Goal: Entertainment & Leisure: Consume media (video, audio)

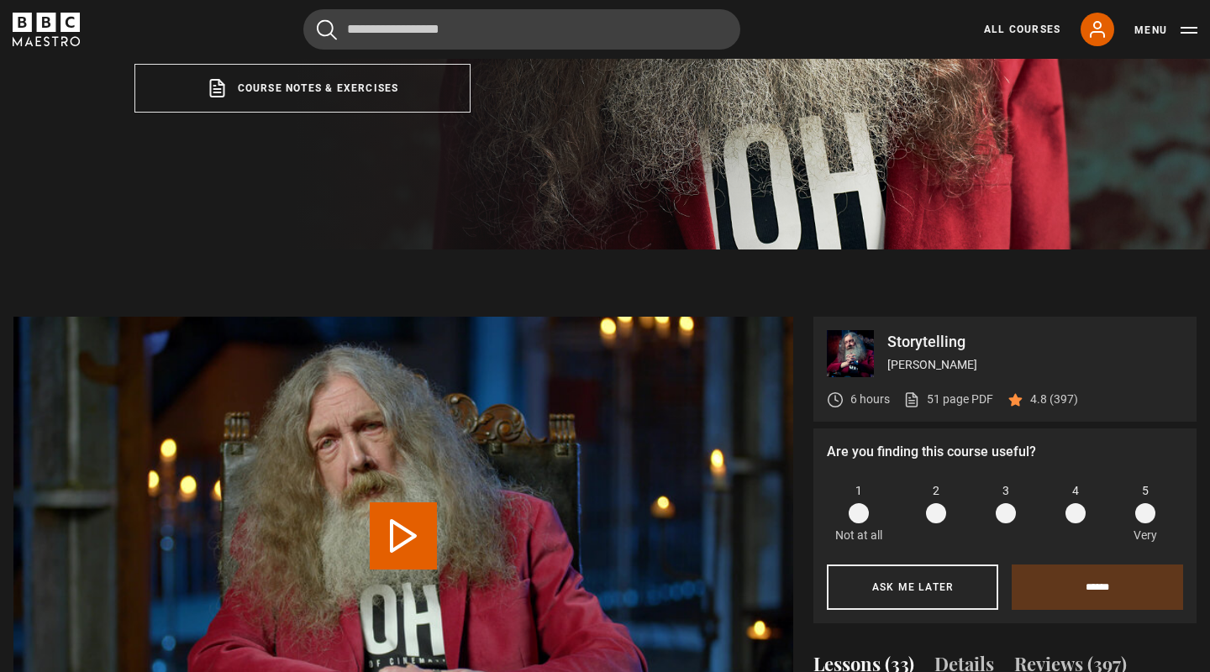
scroll to position [961, 0]
click at [413, 527] on button "Play Lesson Mode" at bounding box center [403, 535] width 67 height 67
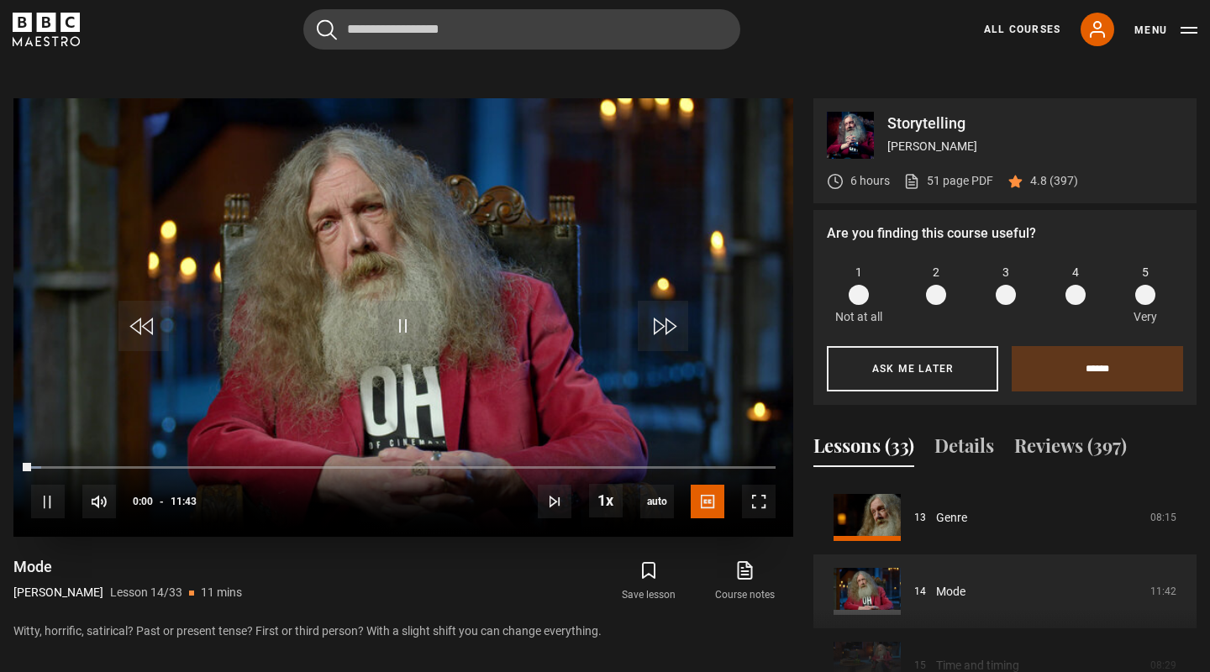
scroll to position [733, 0]
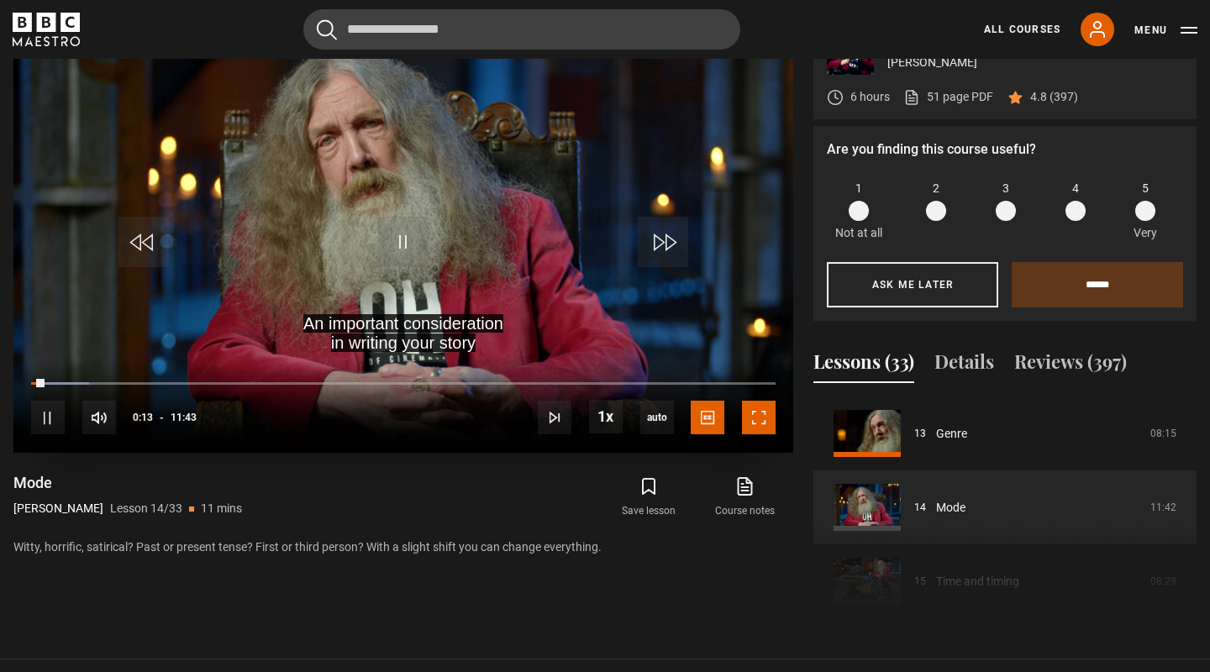
click at [751, 425] on span "Video Player" at bounding box center [759, 418] width 34 height 34
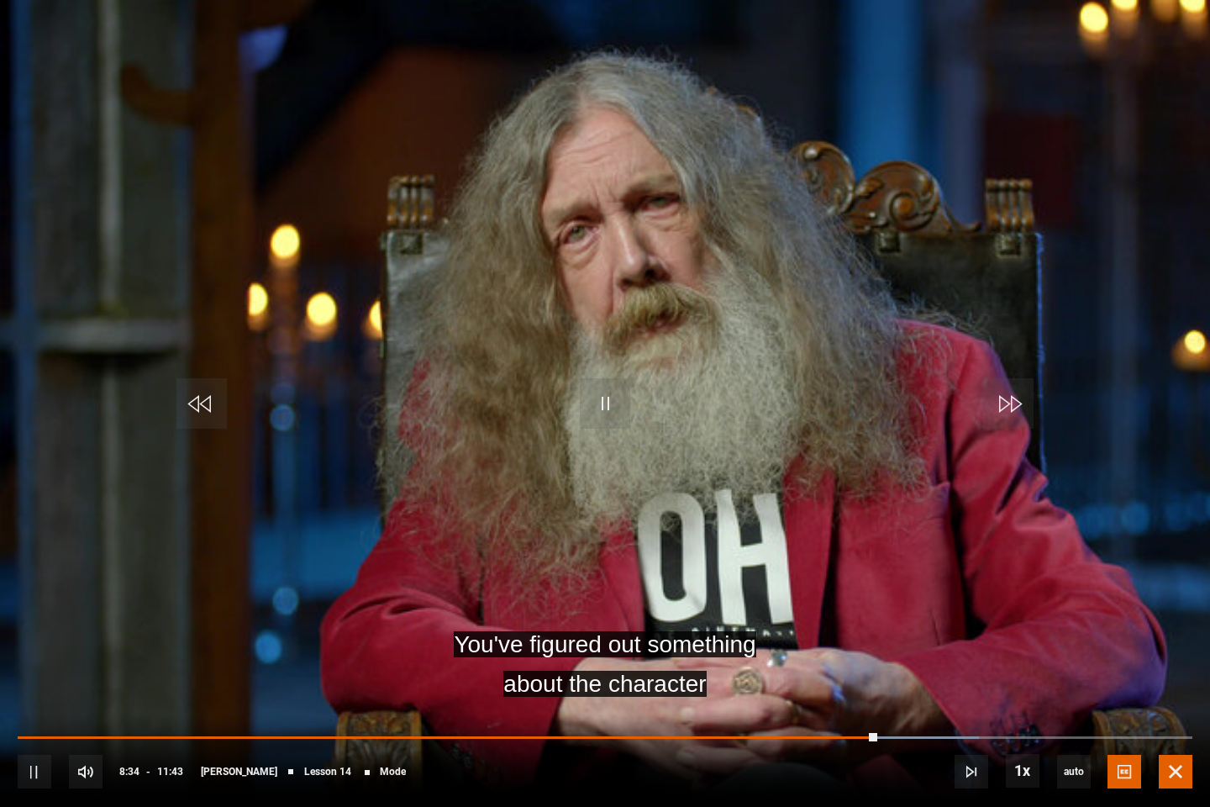
click at [1175, 671] on span "Video Player" at bounding box center [1176, 771] width 34 height 34
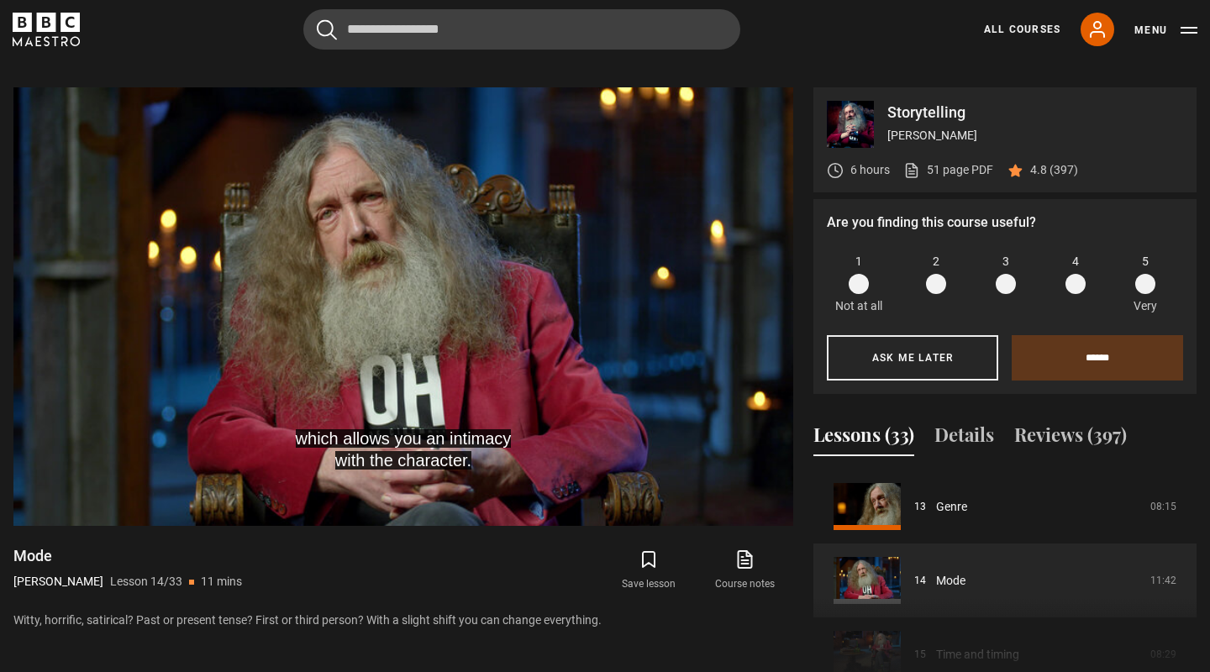
scroll to position [665, 0]
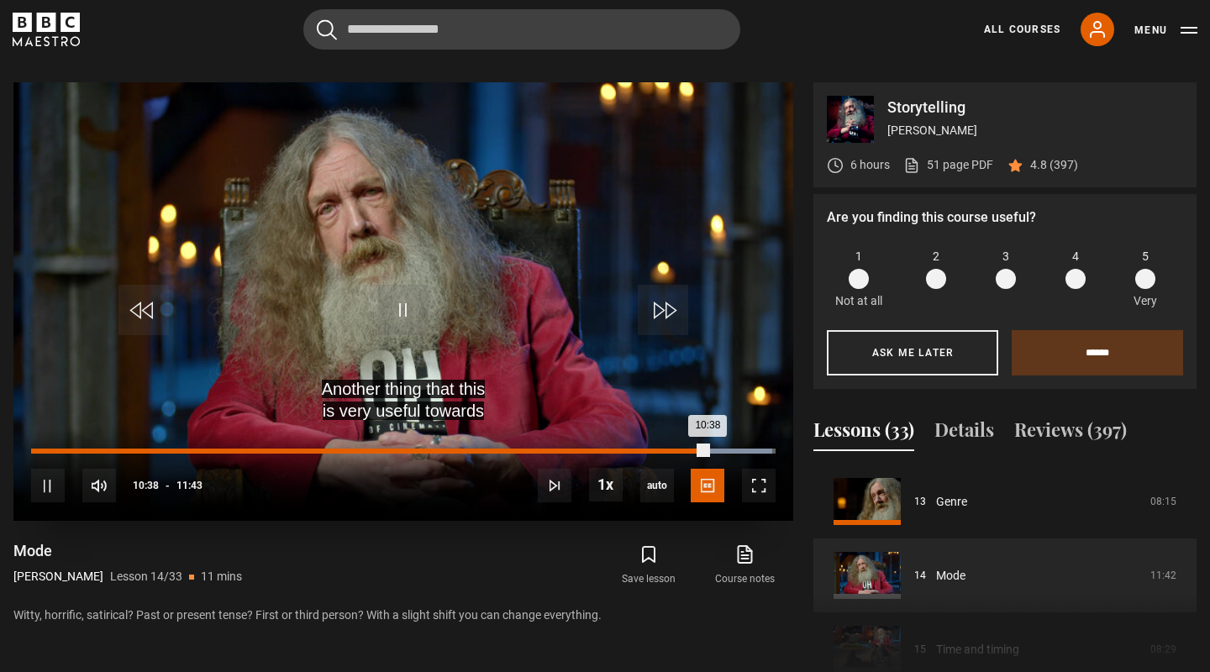
click at [680, 449] on div "10:38" at bounding box center [369, 451] width 677 height 5
click at [657, 450] on div "10:15" at bounding box center [357, 451] width 652 height 5
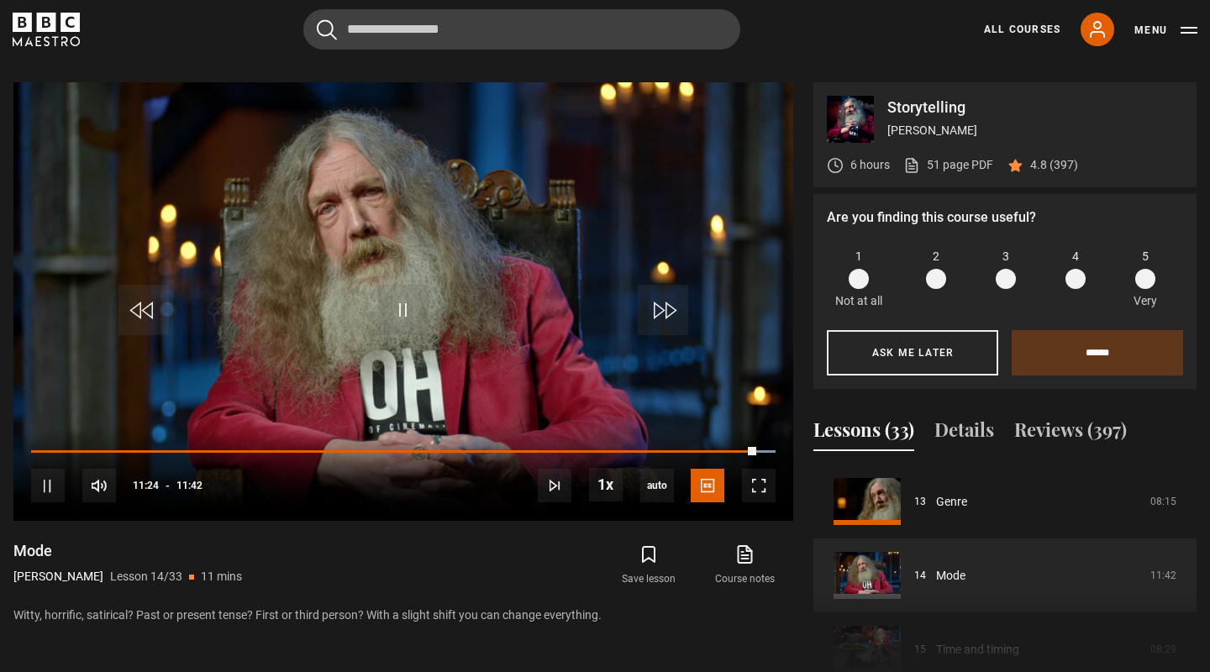
click at [828, 48] on div "Cancel Courses Previous courses Next courses [PERSON_NAME] Writing 12 Related L…" at bounding box center [605, 29] width 1185 height 40
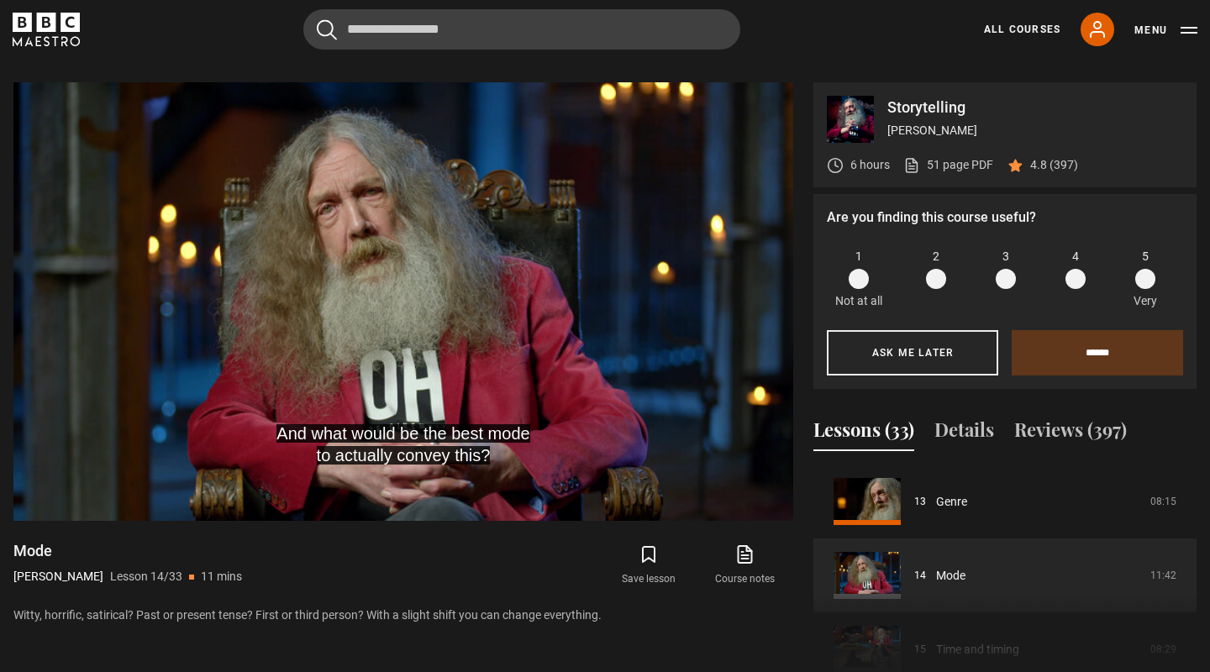
click at [823, 63] on section "Storytelling [PERSON_NAME] 6 hours 51 page PDF (opens in new tab) 4.8 (397) Are…" at bounding box center [605, 371] width 1210 height 712
click at [634, 60] on section "Storytelling [PERSON_NAME] 6 hours 51 page PDF (opens in new tab) 4.8 (397) Are…" at bounding box center [605, 371] width 1210 height 712
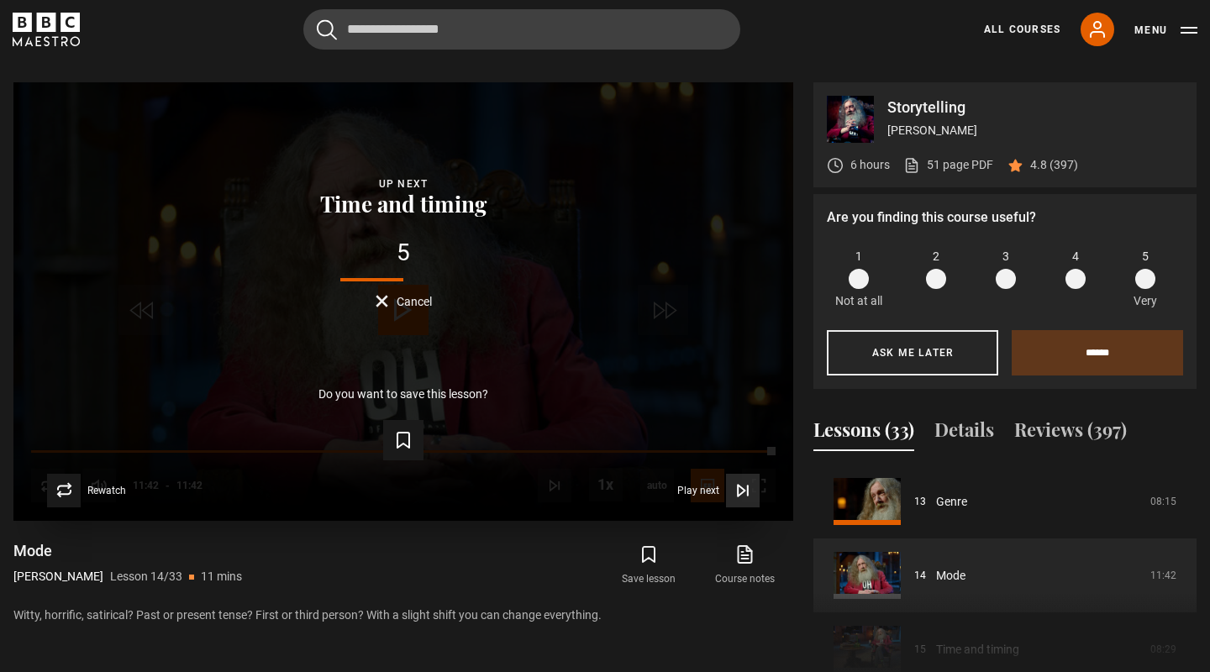
click at [742, 496] on icon "Video Player" at bounding box center [742, 490] width 17 height 17
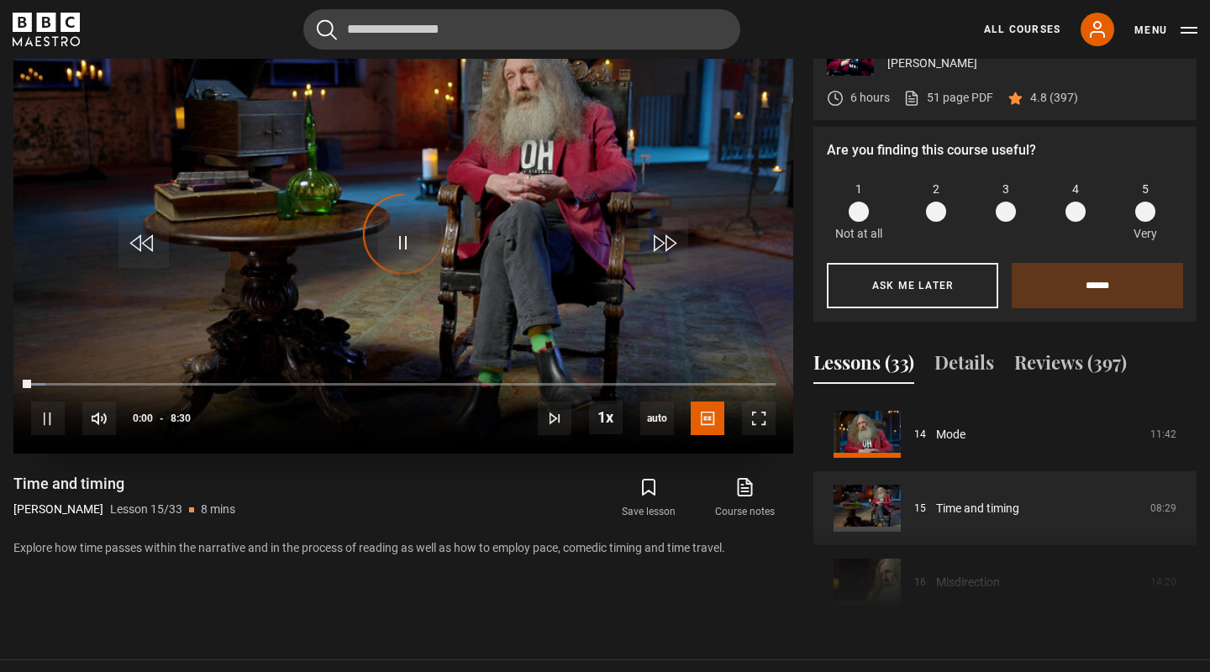
scroll to position [733, 0]
click at [411, 242] on span "Video Player" at bounding box center [403, 243] width 50 height 50
